Goal: Check status: Check status

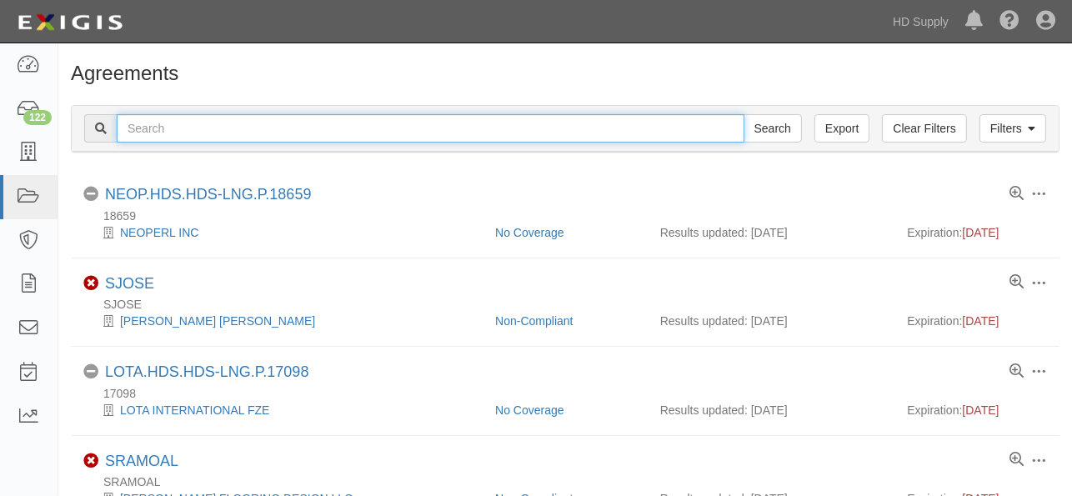
click at [268, 134] on input "text" at bounding box center [430, 128] width 627 height 28
type input "up to par"
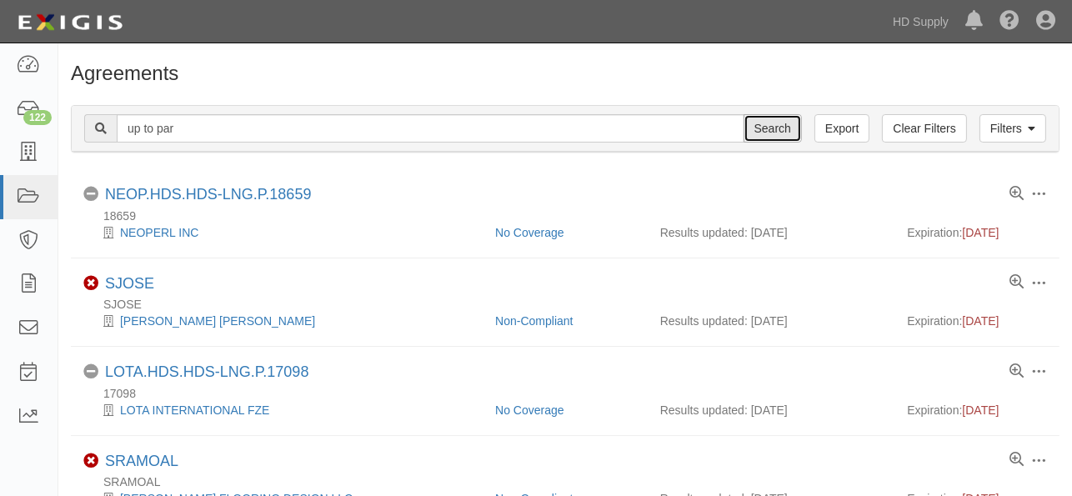
click at [762, 128] on input "Search" at bounding box center [772, 128] width 58 height 28
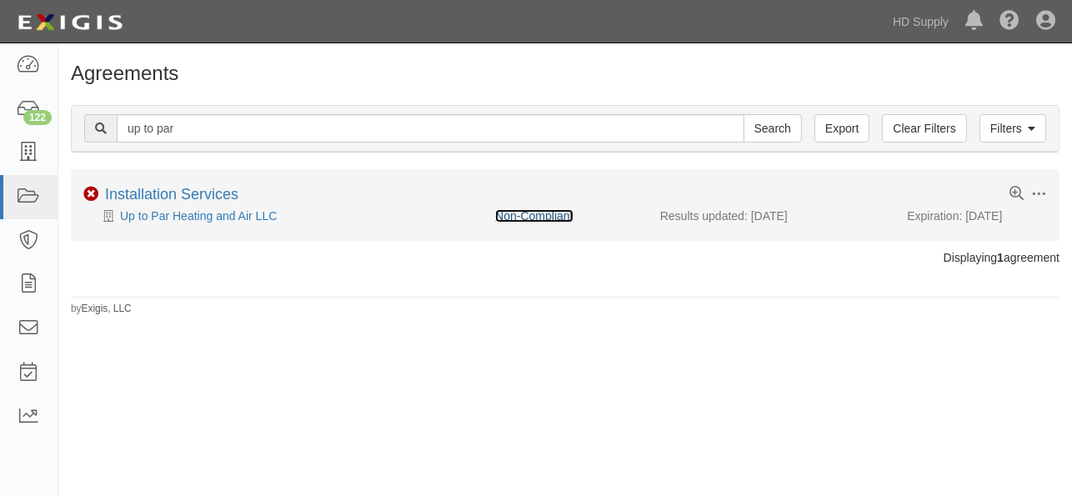
click at [551, 216] on link "Non-Compliant" at bounding box center [533, 215] width 77 height 13
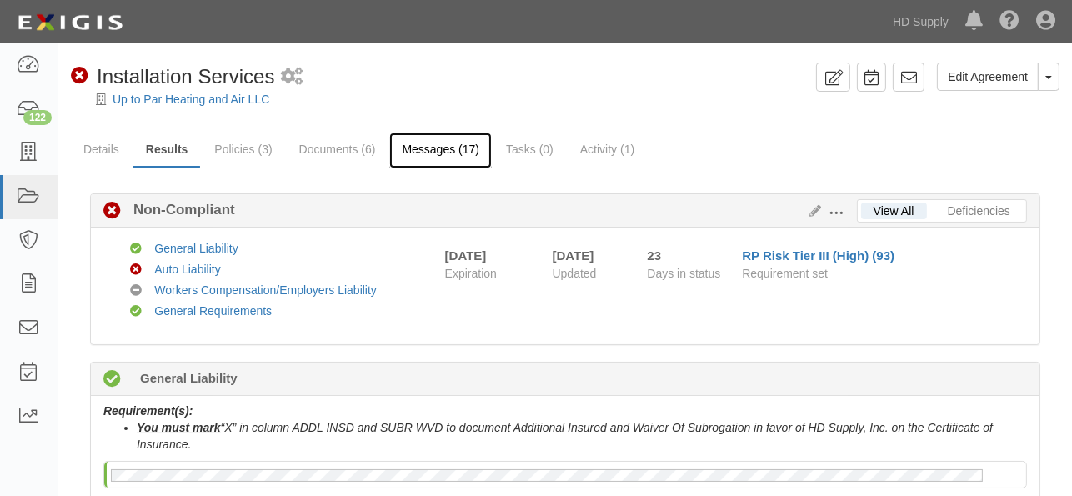
click at [420, 148] on link "Messages (17)" at bounding box center [440, 150] width 102 height 36
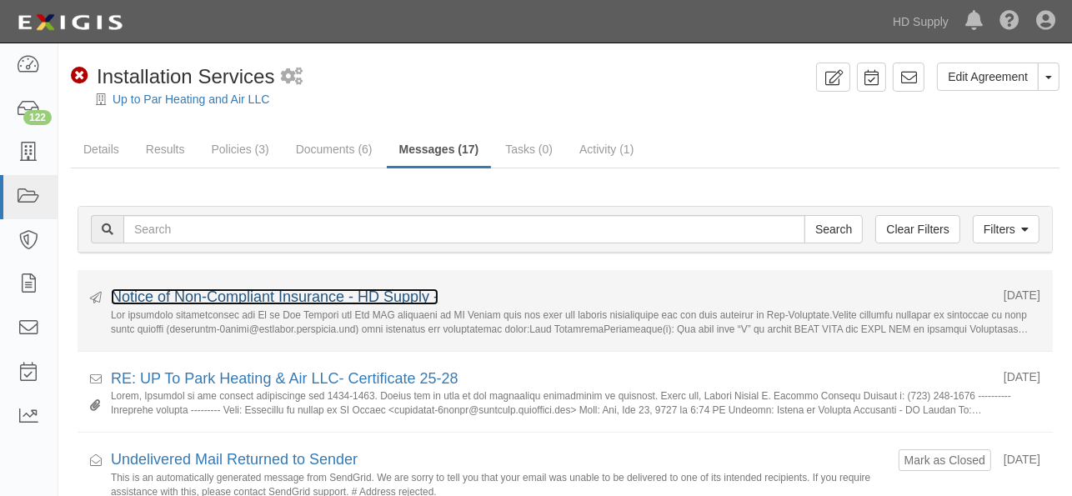
click at [232, 293] on link "Notice of Non-Compliant Insurance - HD Supply -" at bounding box center [274, 296] width 327 height 17
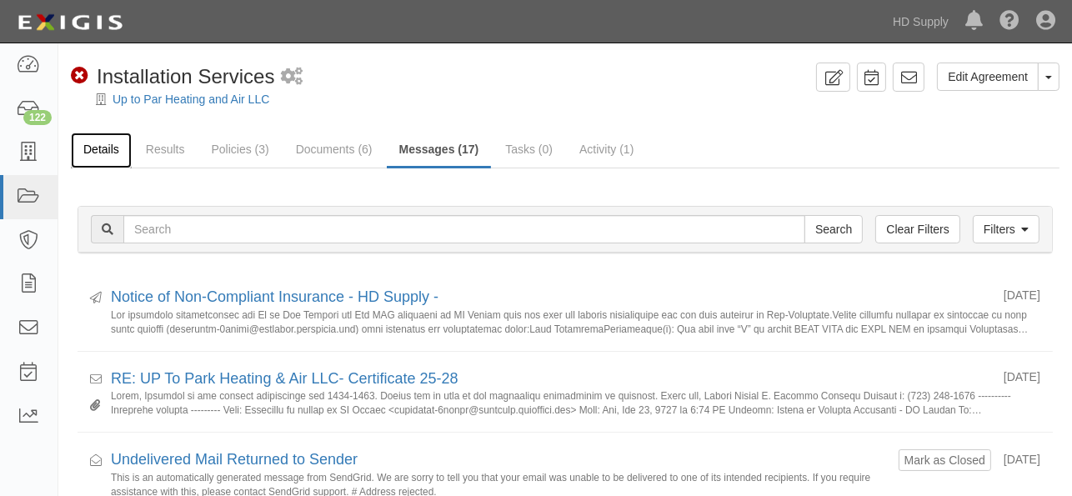
click at [92, 143] on link "Details" at bounding box center [101, 150] width 61 height 36
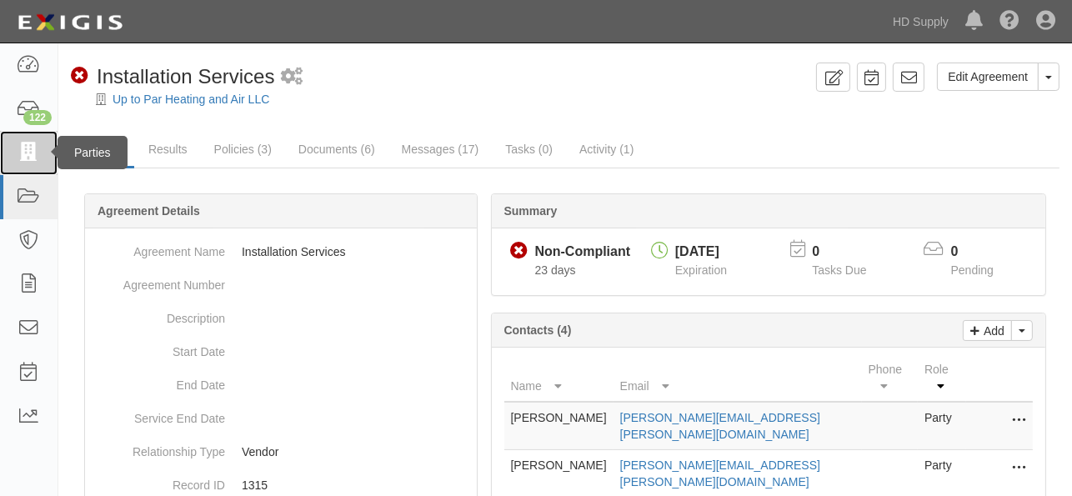
click at [23, 148] on icon at bounding box center [28, 152] width 23 height 19
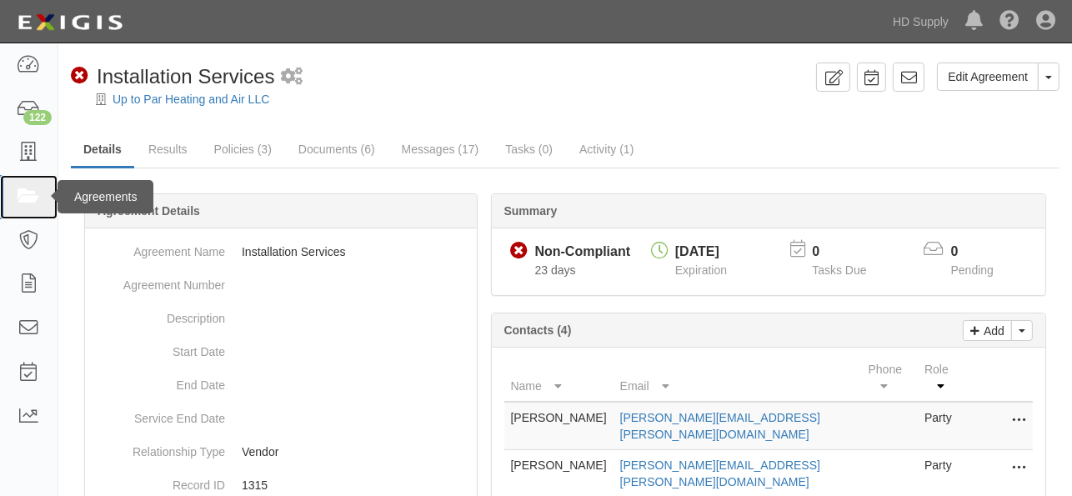
click at [27, 187] on icon at bounding box center [28, 196] width 23 height 19
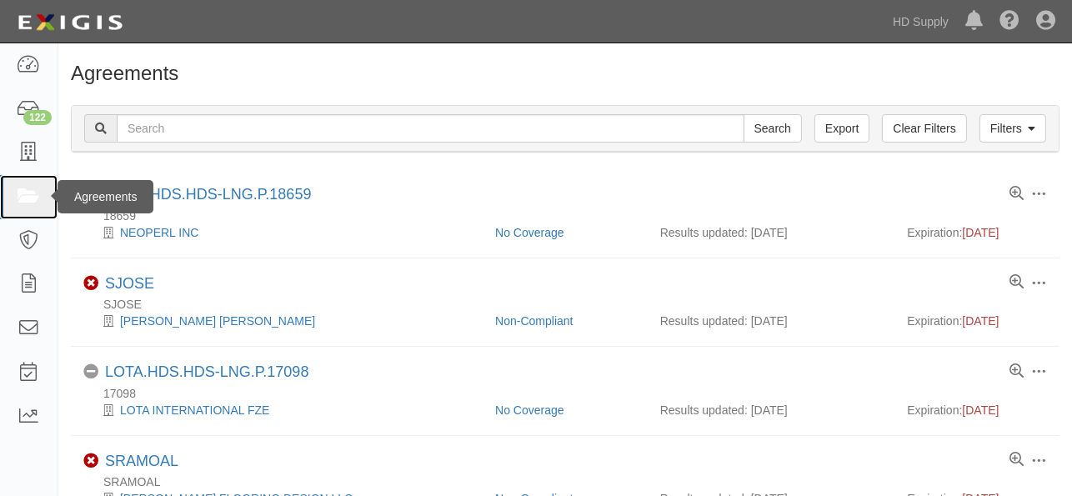
click at [32, 198] on icon at bounding box center [28, 196] width 23 height 19
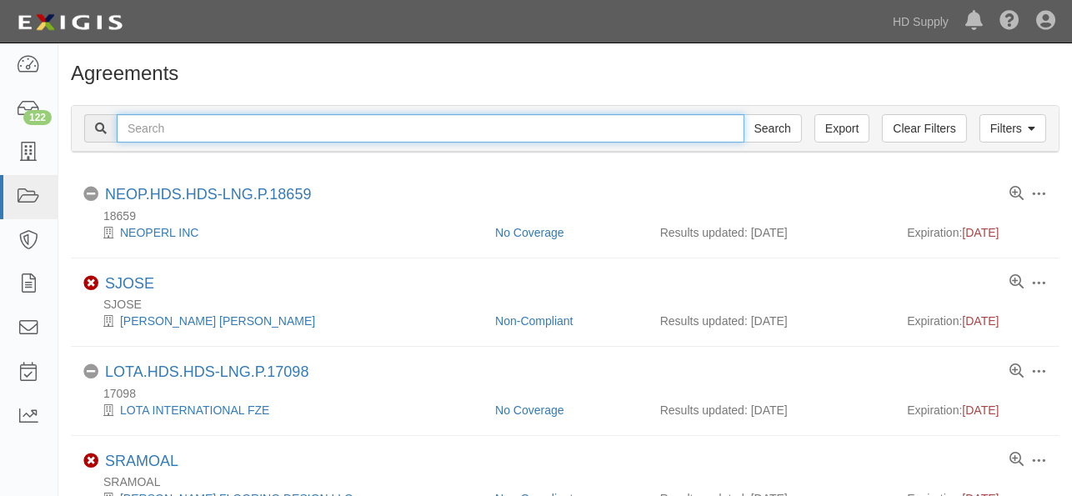
click at [234, 131] on input "text" at bounding box center [430, 128] width 627 height 28
type input "creative air"
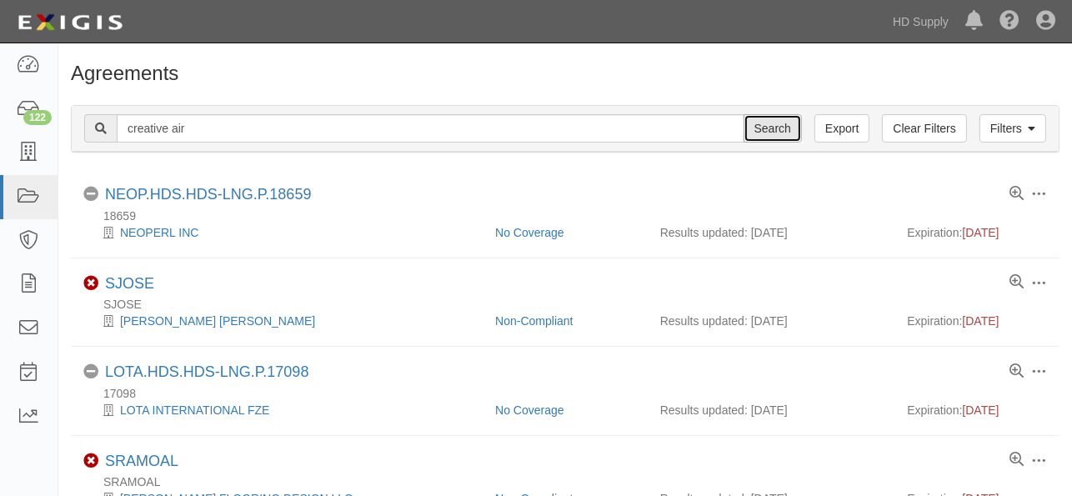
click at [767, 123] on input "Search" at bounding box center [772, 128] width 58 height 28
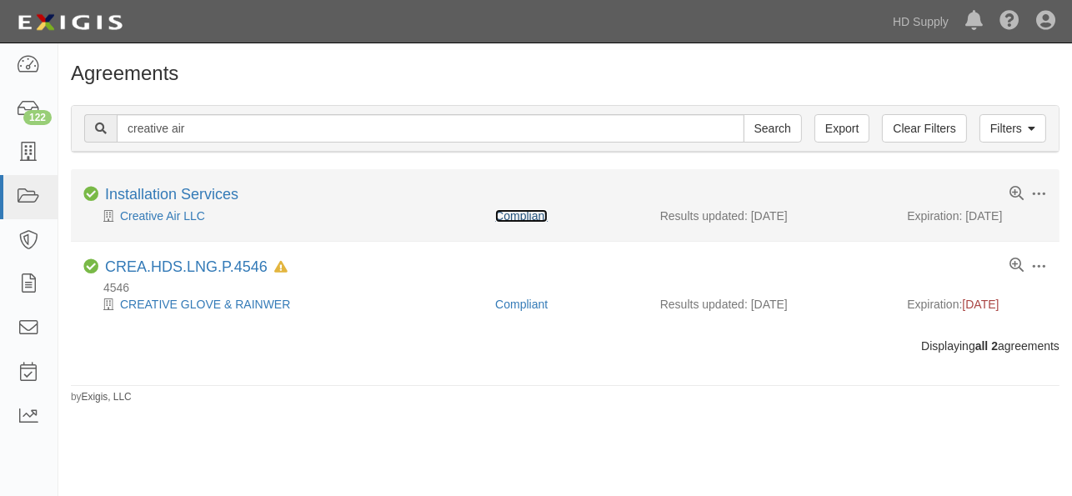
click at [518, 217] on link "Compliant" at bounding box center [521, 215] width 52 height 13
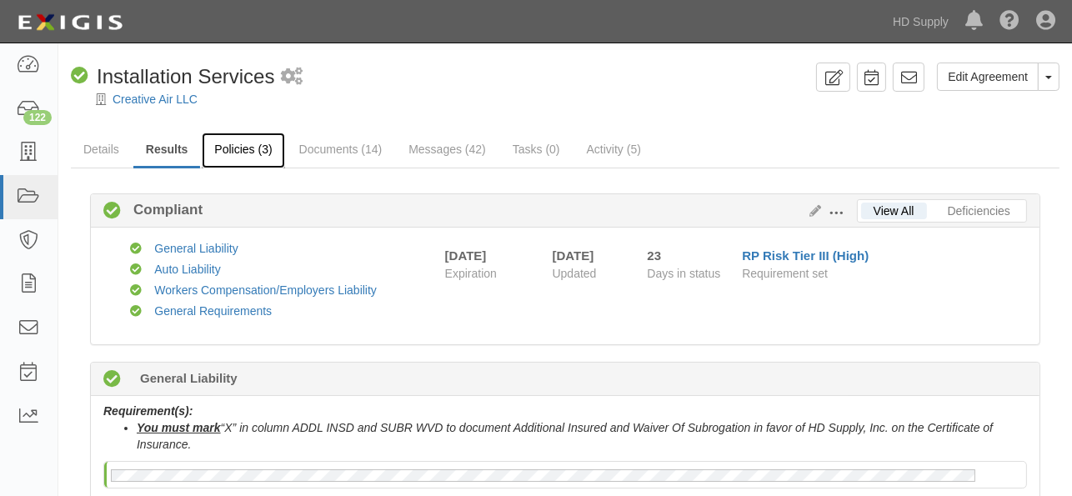
click at [245, 148] on link "Policies (3)" at bounding box center [243, 150] width 82 height 36
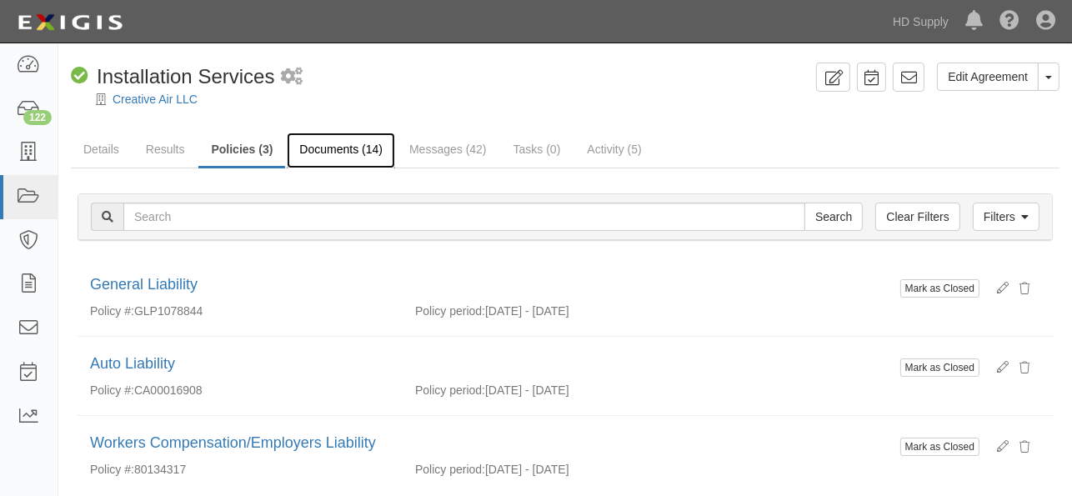
click at [327, 148] on link "Documents (14)" at bounding box center [341, 150] width 108 height 36
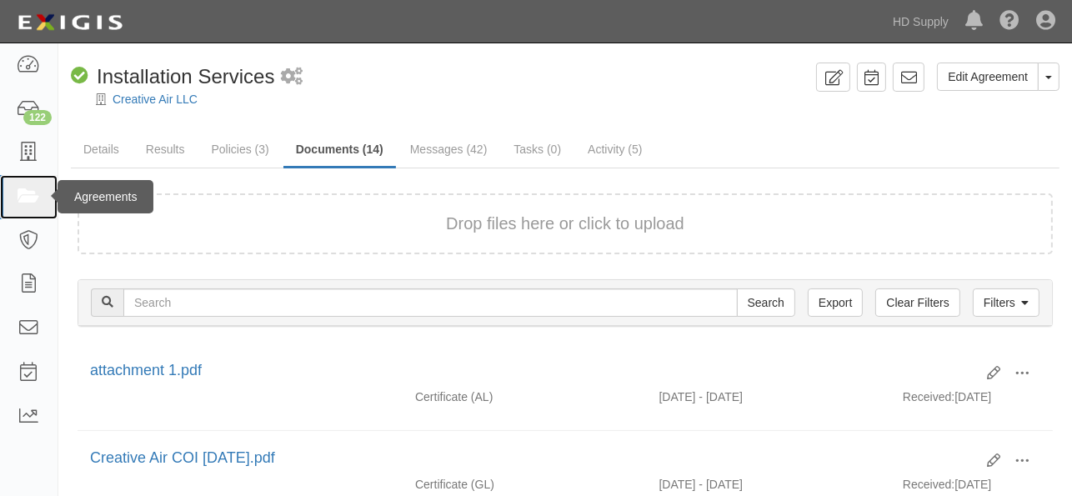
click at [28, 196] on icon at bounding box center [28, 196] width 23 height 19
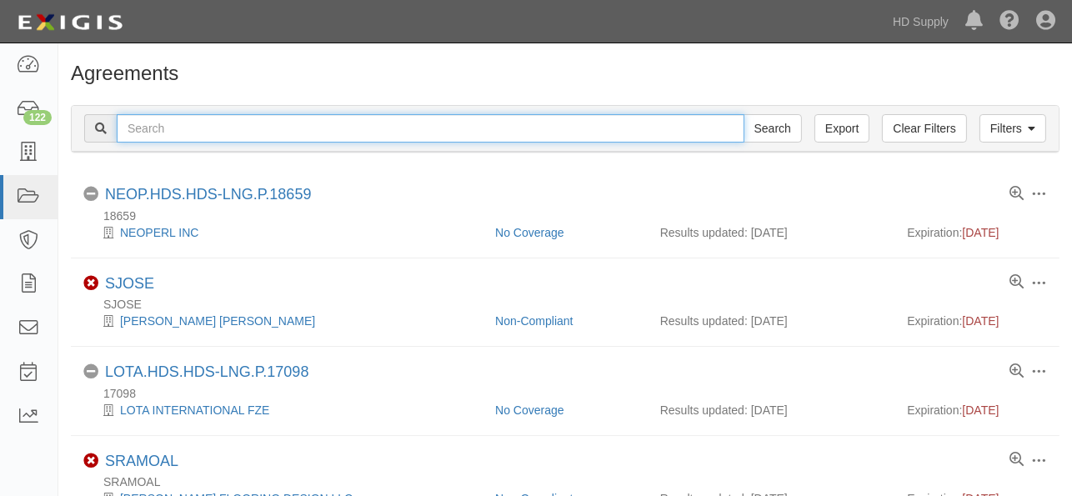
click at [213, 127] on input "text" at bounding box center [430, 128] width 627 height 28
type input "flannery"
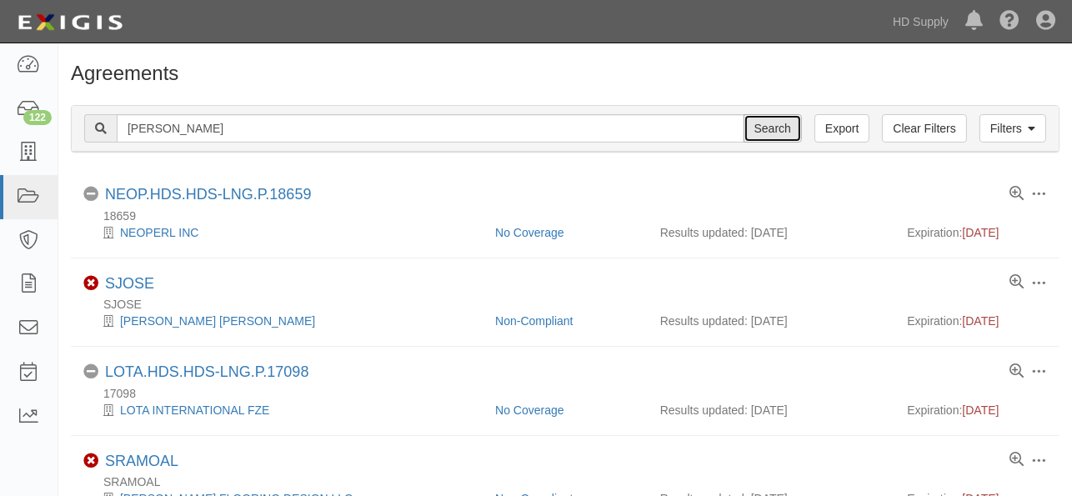
click at [765, 125] on input "Search" at bounding box center [772, 128] width 58 height 28
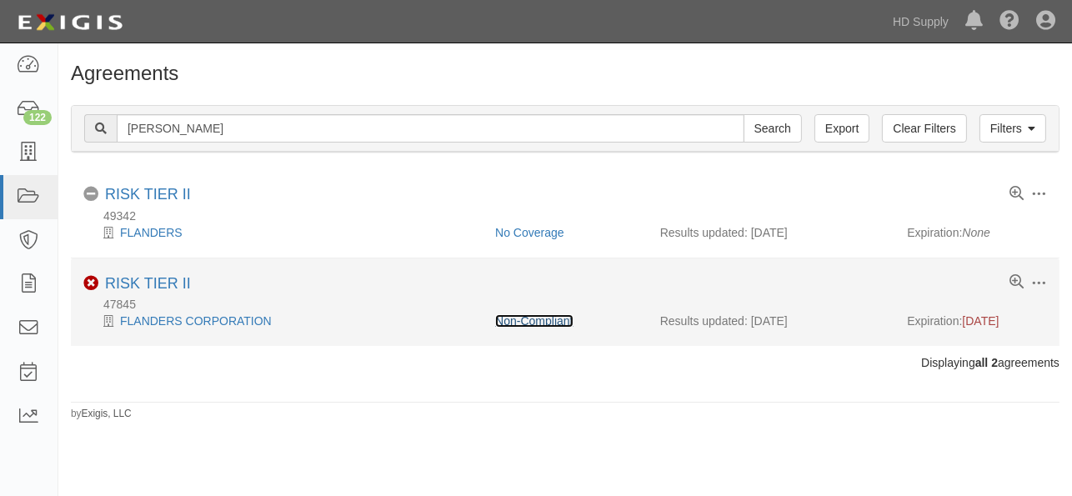
click at [544, 317] on link "Non-Compliant" at bounding box center [533, 320] width 77 height 13
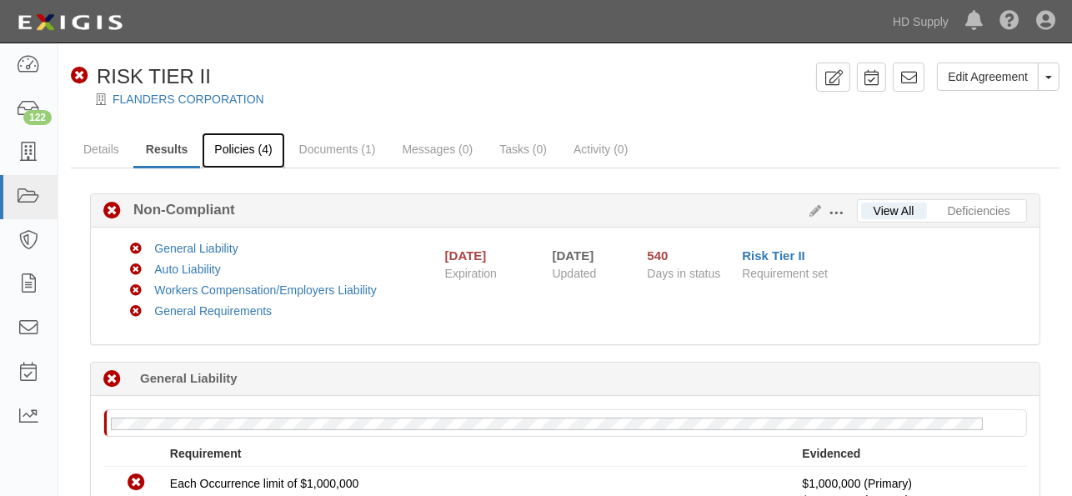
click at [233, 152] on link "Policies (4)" at bounding box center [243, 150] width 82 height 36
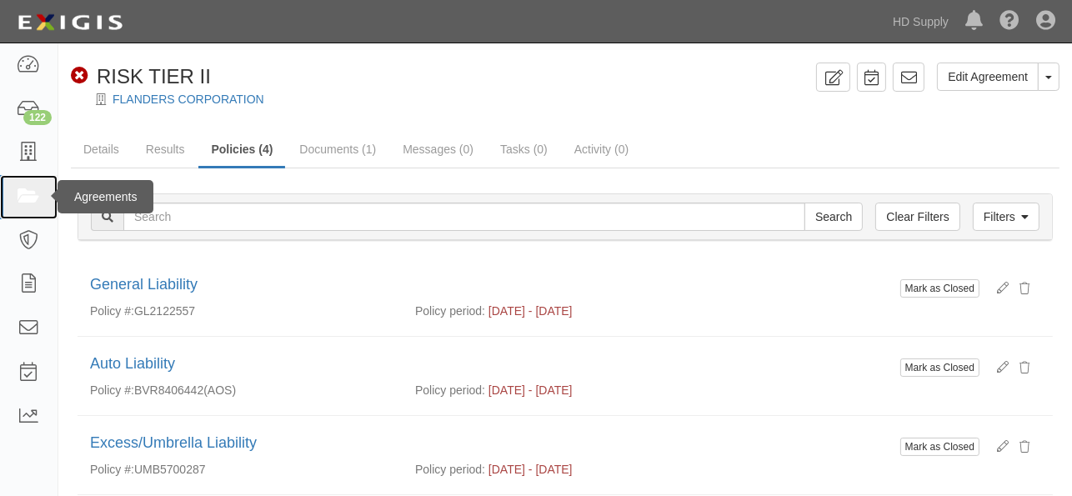
click at [33, 194] on icon at bounding box center [28, 196] width 23 height 19
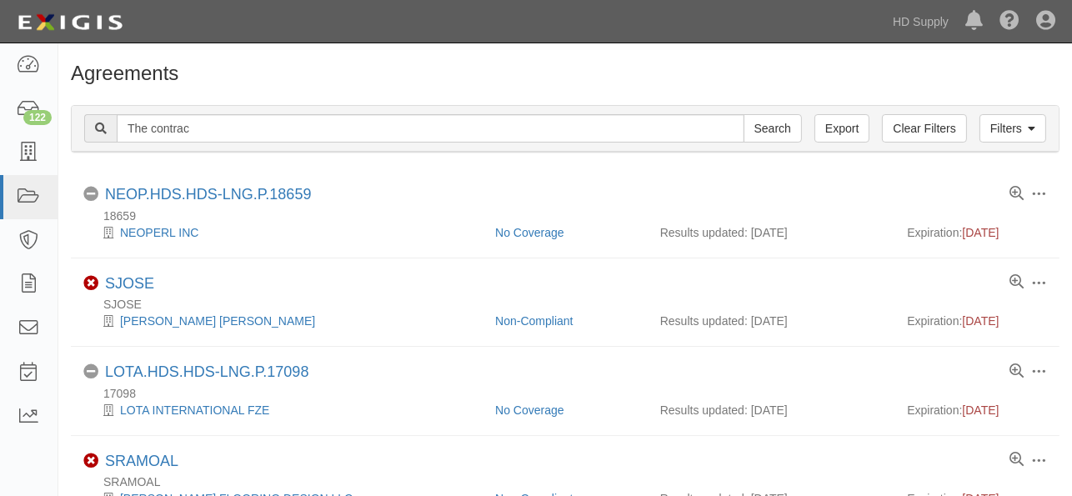
type input "the contractor guys"
click at [769, 122] on input "Search" at bounding box center [772, 128] width 58 height 28
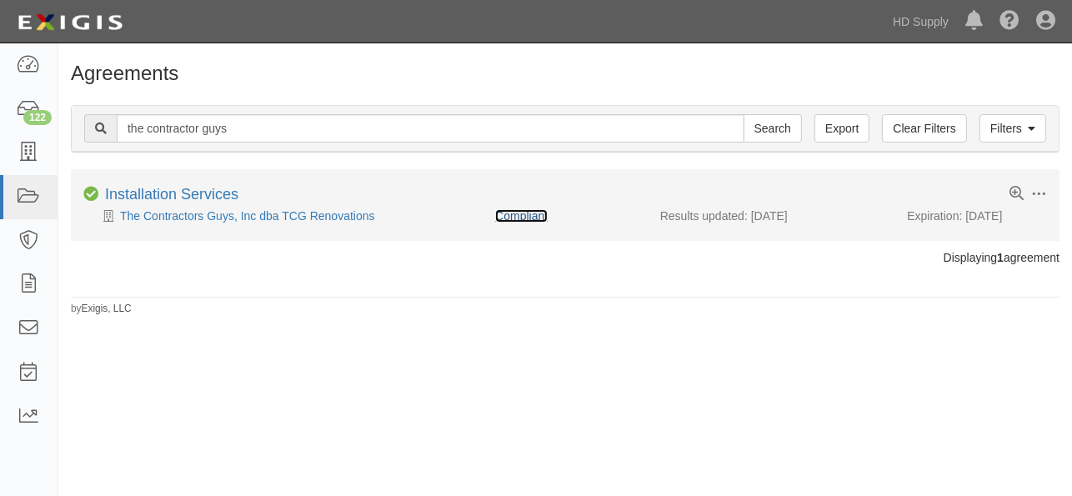
click at [526, 217] on link "Compliant" at bounding box center [521, 215] width 52 height 13
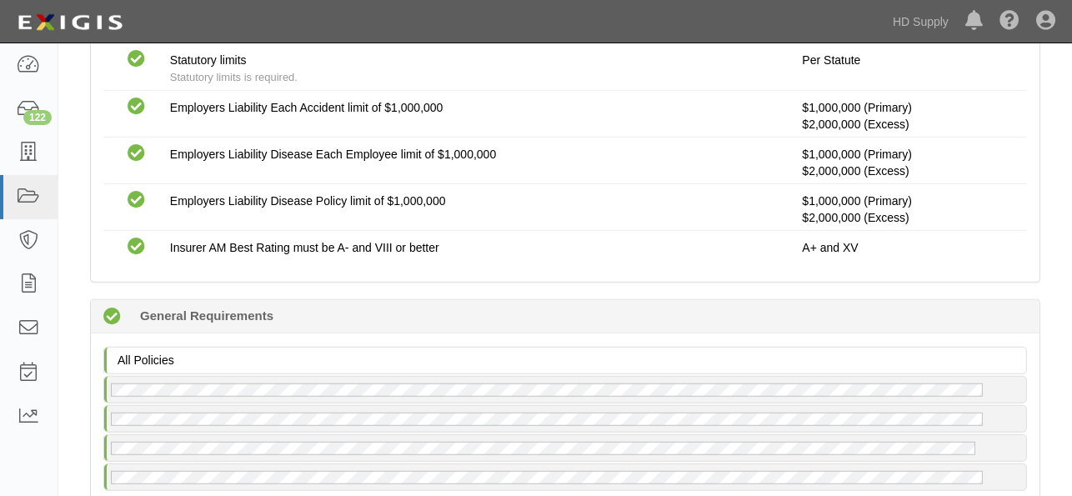
scroll to position [1389, 0]
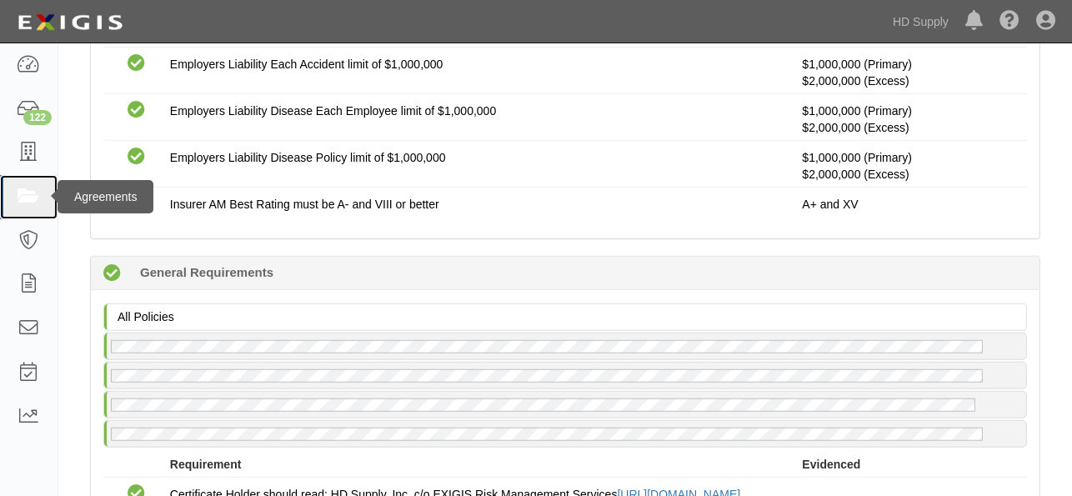
click at [27, 193] on icon at bounding box center [28, 196] width 23 height 19
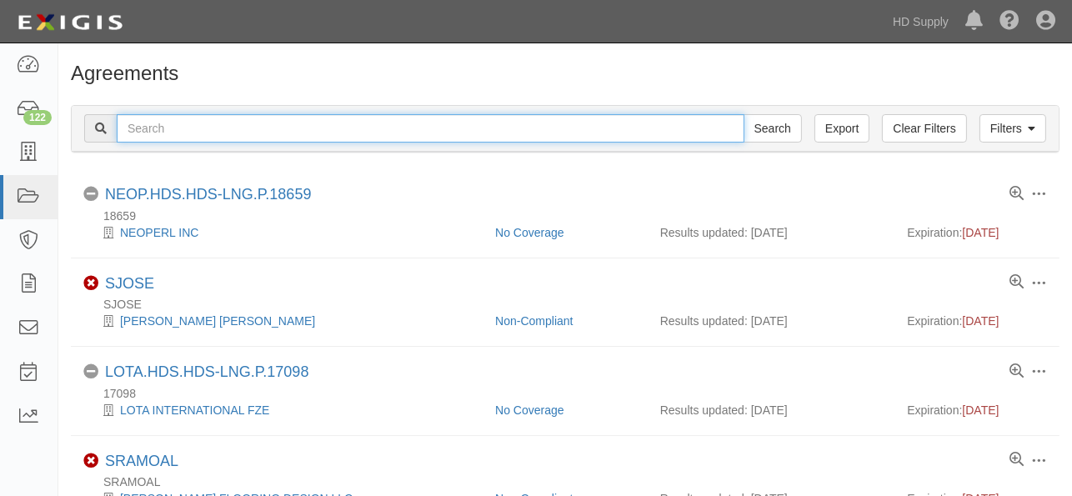
click at [167, 127] on input "text" at bounding box center [430, 128] width 627 height 28
type input "up to par"
click at [743, 114] on input "Search" at bounding box center [772, 128] width 58 height 28
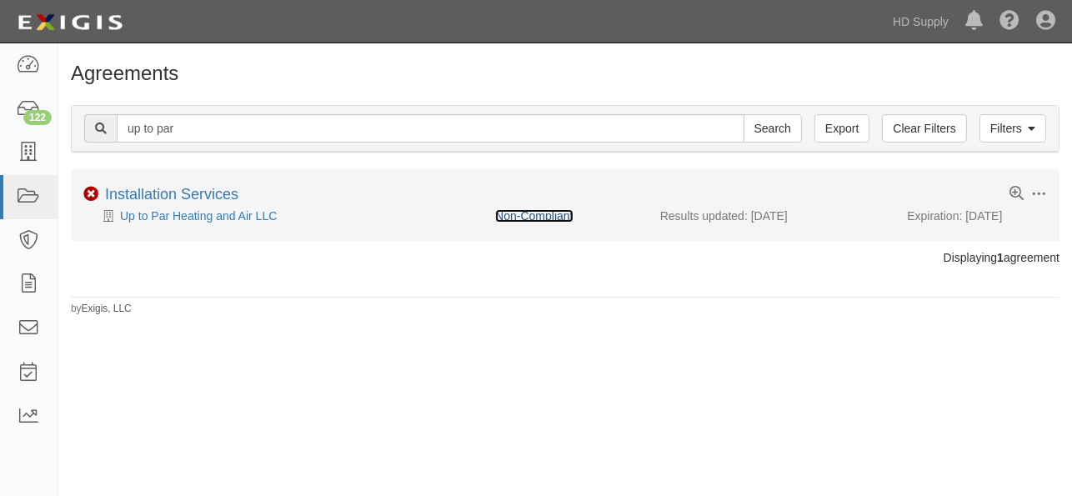
click at [538, 213] on link "Non-Compliant" at bounding box center [533, 215] width 77 height 13
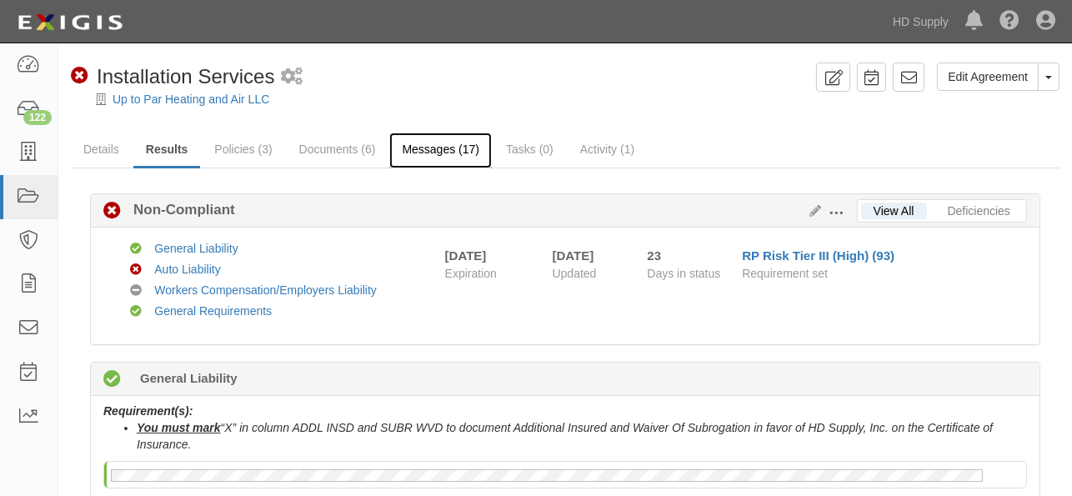
click at [429, 157] on link "Messages (17)" at bounding box center [440, 150] width 102 height 36
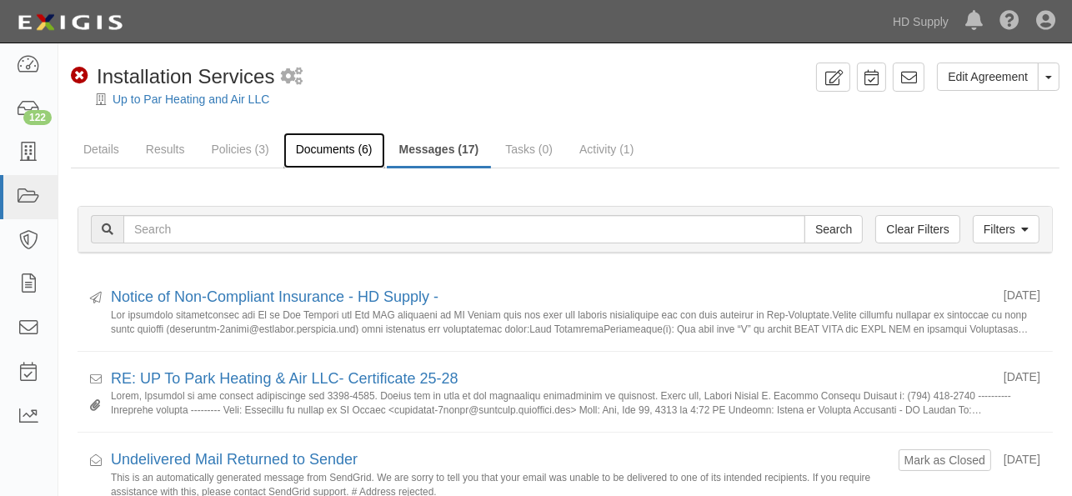
click at [324, 150] on link "Documents (6)" at bounding box center [334, 150] width 102 height 36
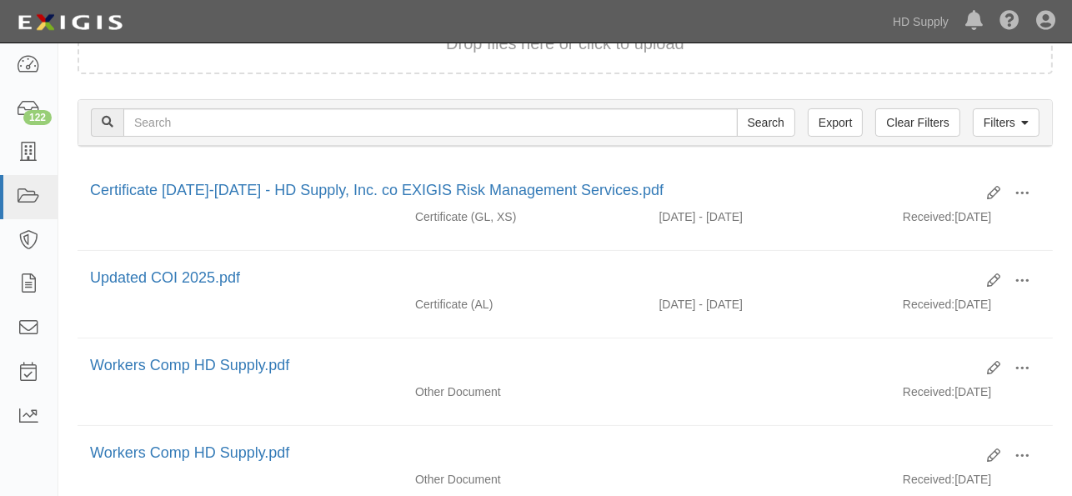
scroll to position [185, 0]
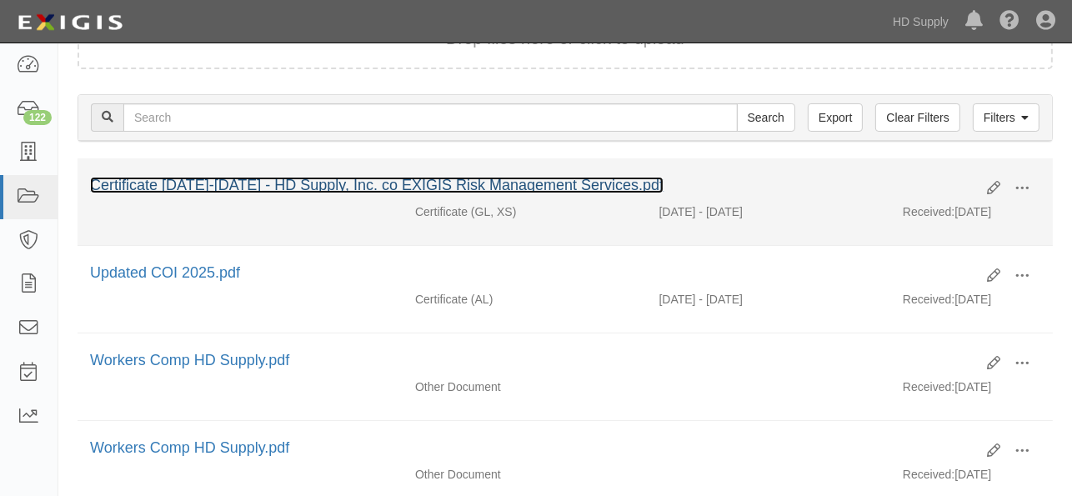
click at [329, 187] on link "Certificate [DATE]-[DATE] - HD Supply, Inc. co EXIGIS Risk Management Services.…" at bounding box center [376, 185] width 573 height 17
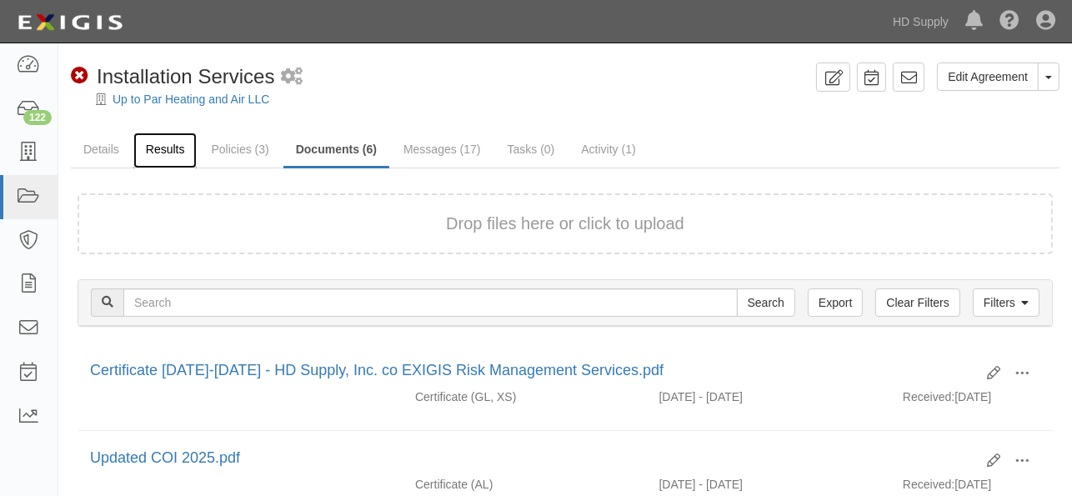
click at [162, 147] on link "Results" at bounding box center [165, 150] width 64 height 36
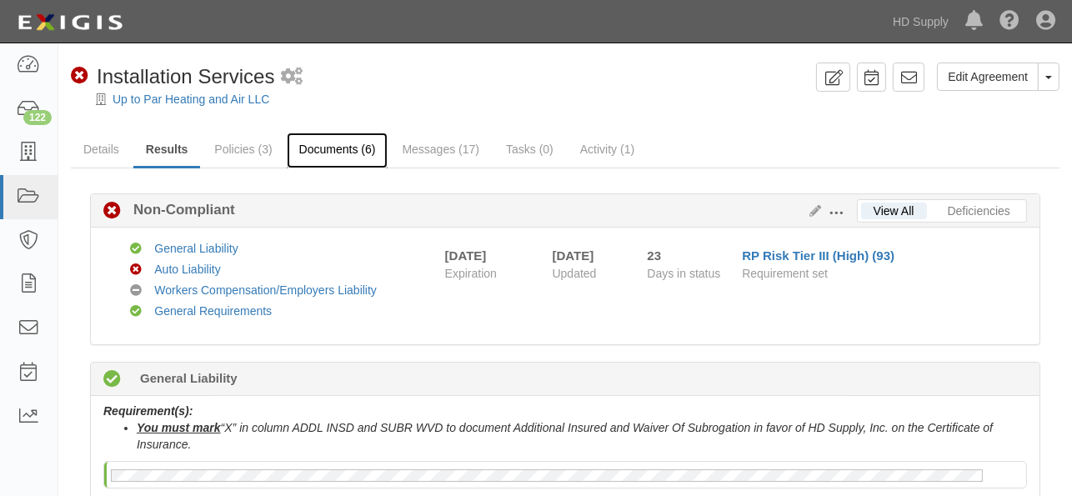
click at [329, 157] on link "Documents (6)" at bounding box center [338, 150] width 102 height 36
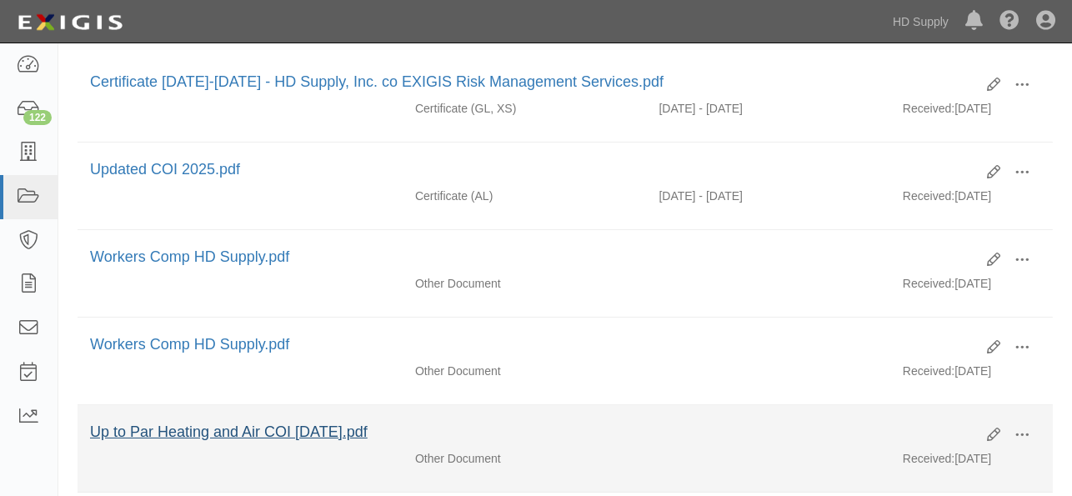
scroll to position [92, 0]
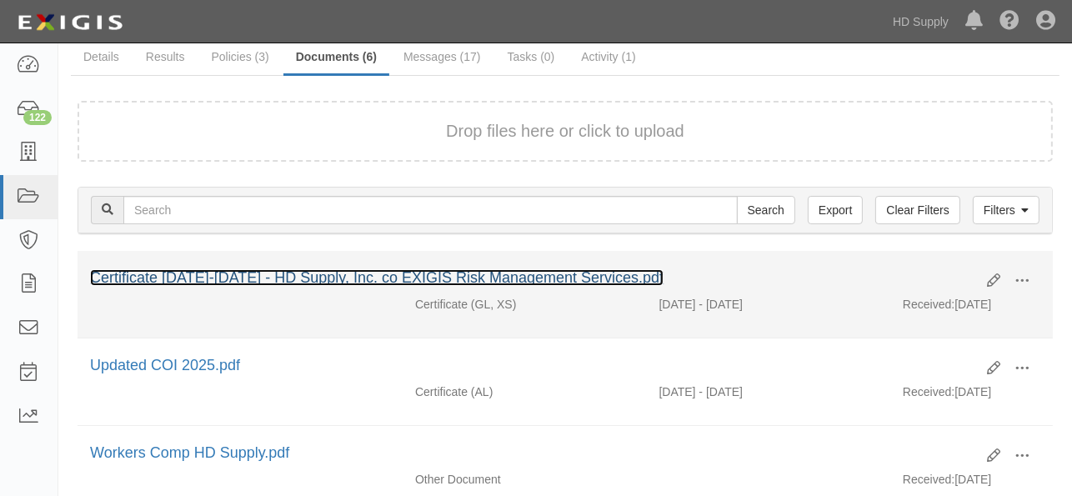
click at [331, 277] on link "Certificate 2025-2028 - HD Supply, Inc. co EXIGIS Risk Management Services.pdf" at bounding box center [376, 277] width 573 height 17
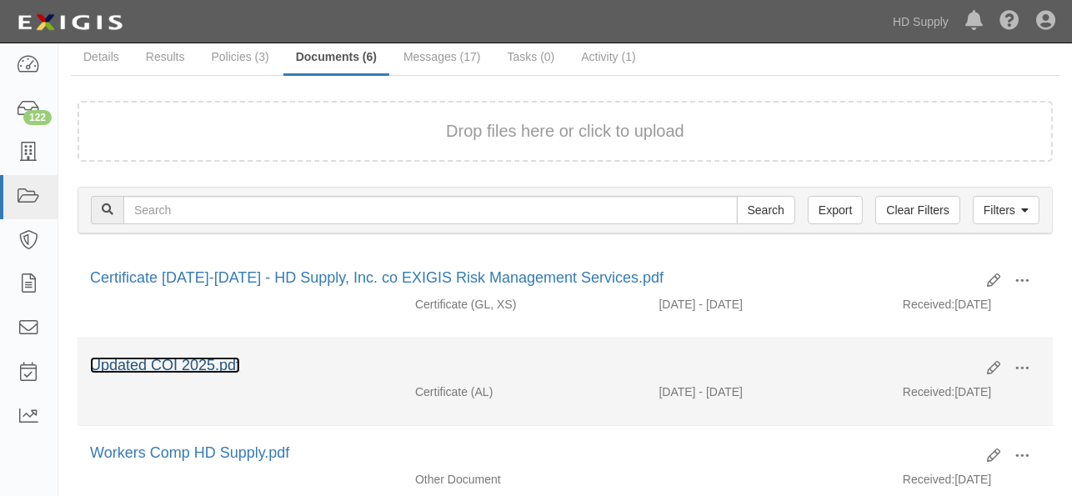
click at [187, 363] on link "Updated COI 2025.pdf" at bounding box center [165, 365] width 150 height 17
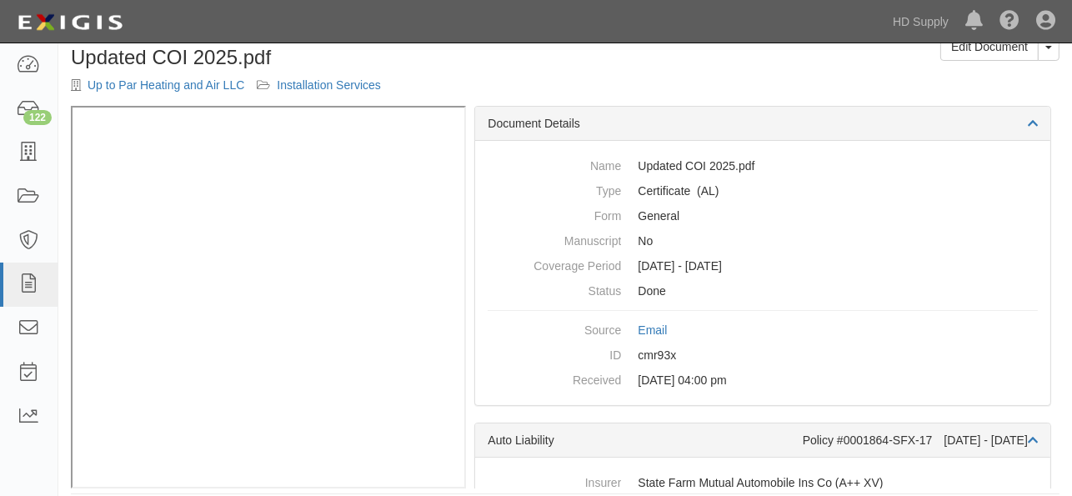
scroll to position [46, 0]
